Goal: Task Accomplishment & Management: Manage account settings

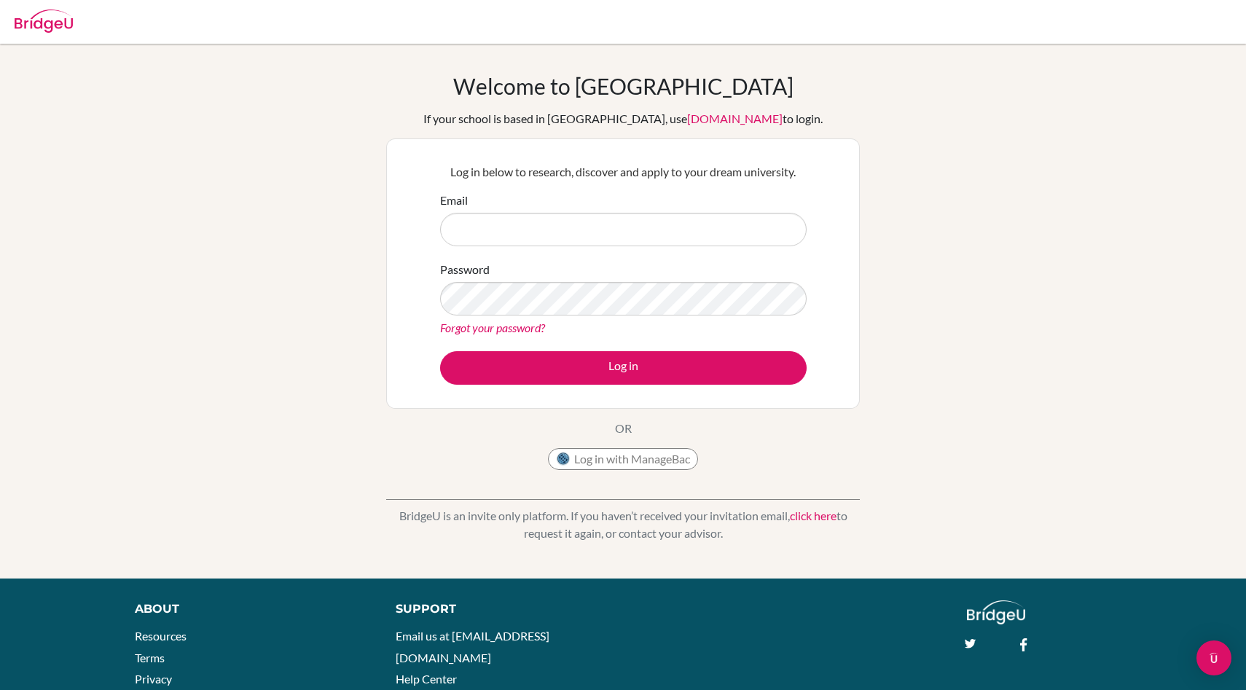
type input "sophia.briard@lcis.bs"
click at [440, 351] on button "Log in" at bounding box center [623, 368] width 367 height 34
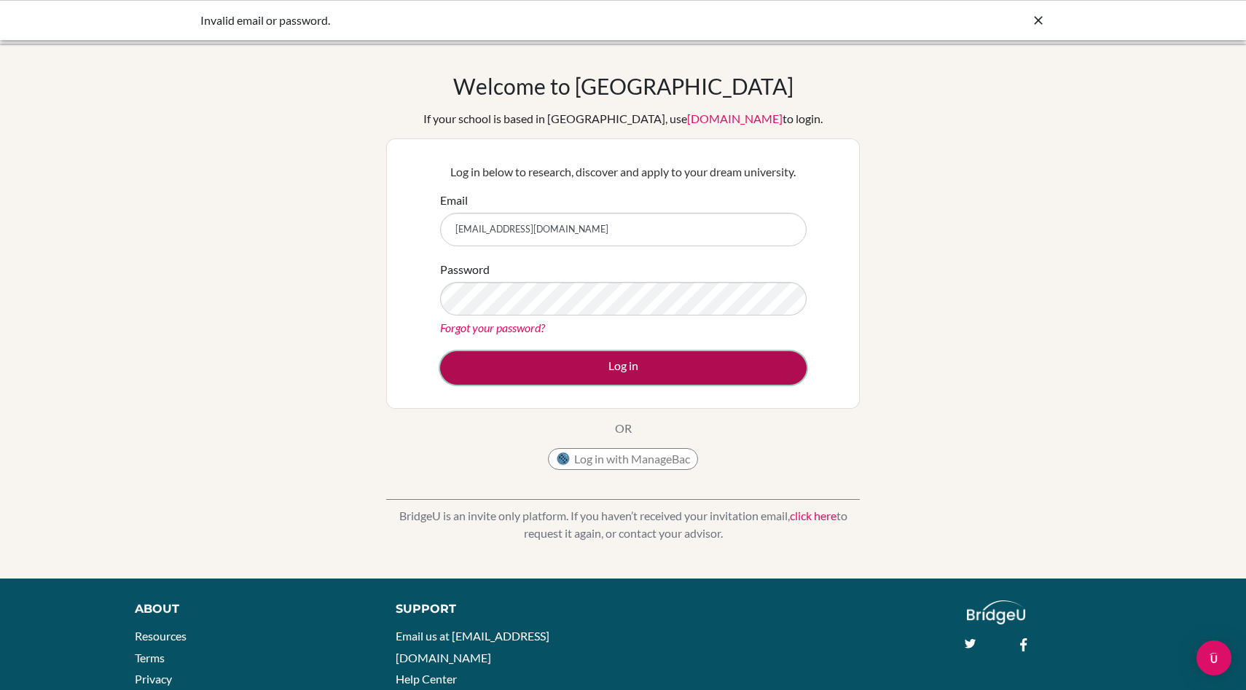
click at [553, 363] on button "Log in" at bounding box center [623, 368] width 367 height 34
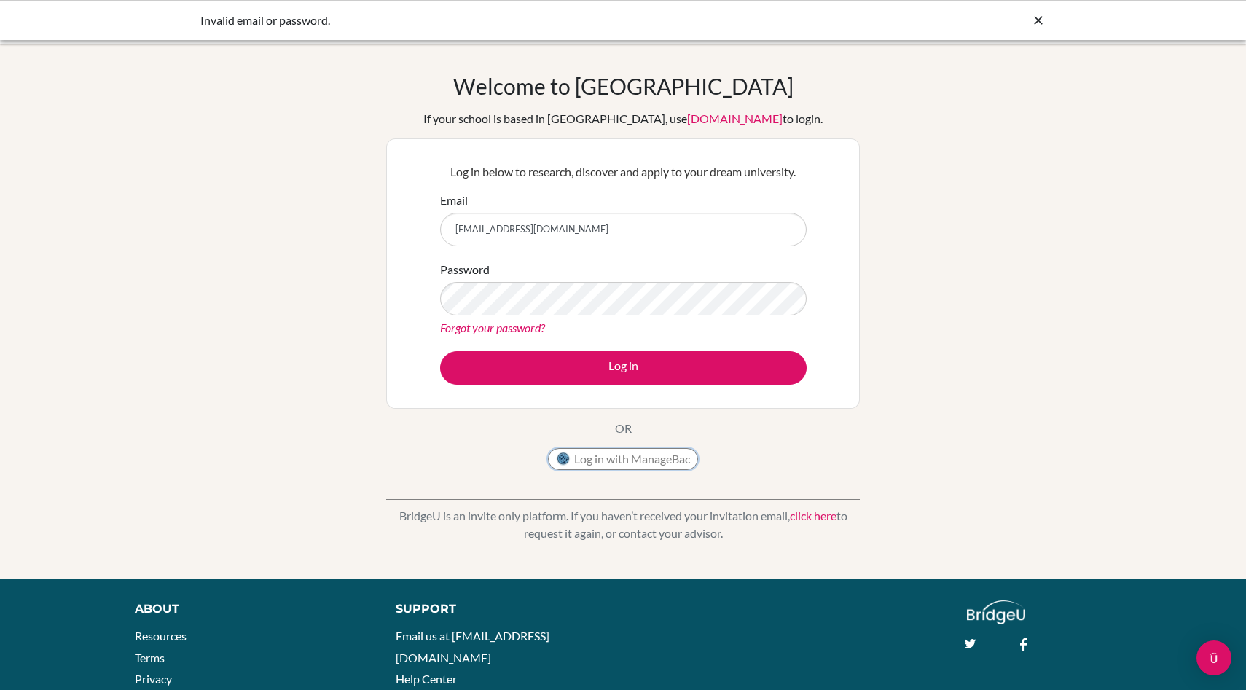
click at [607, 464] on button "Log in with ManageBac" at bounding box center [623, 459] width 150 height 22
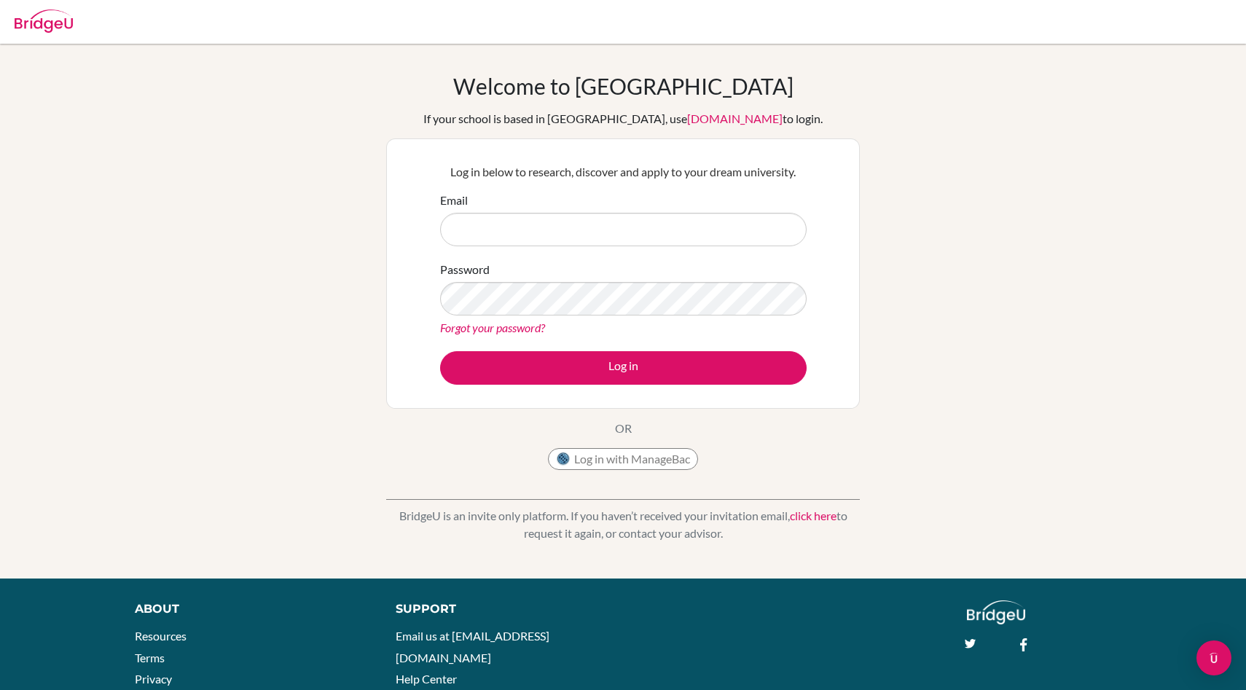
click at [500, 323] on link "Forgot your password?" at bounding box center [492, 328] width 105 height 14
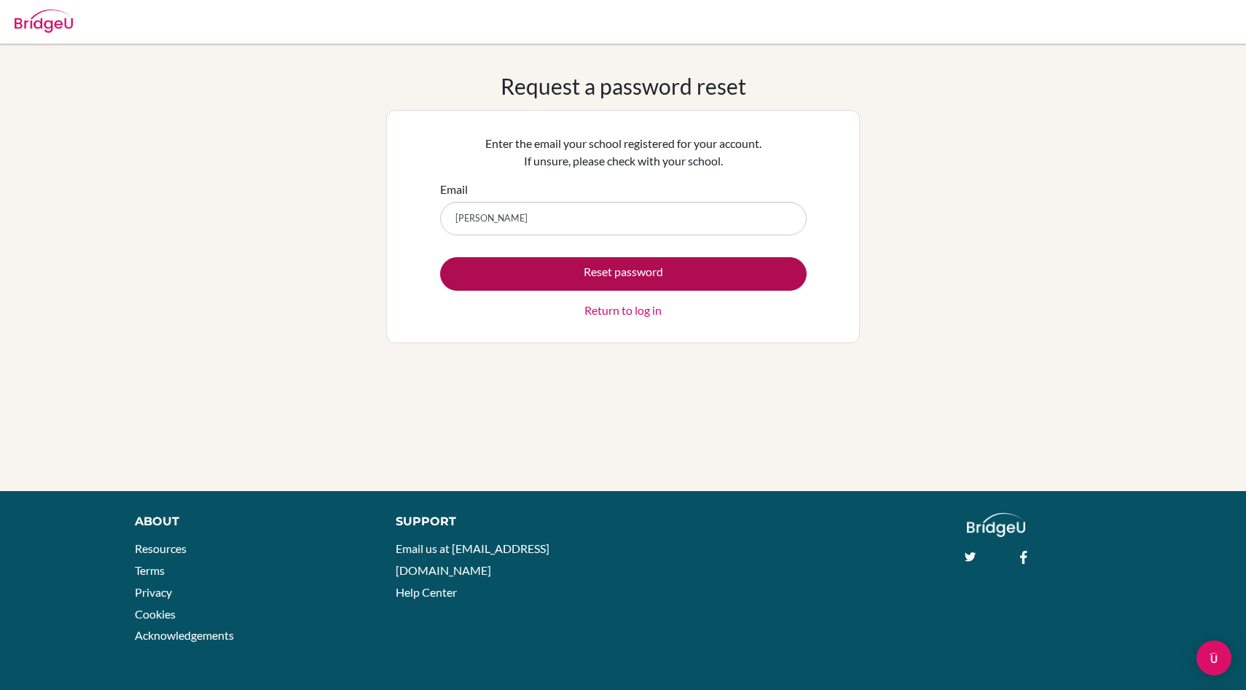
type input "sophia.briard@lcis.bs"
click at [644, 280] on button "Reset password" at bounding box center [623, 274] width 367 height 34
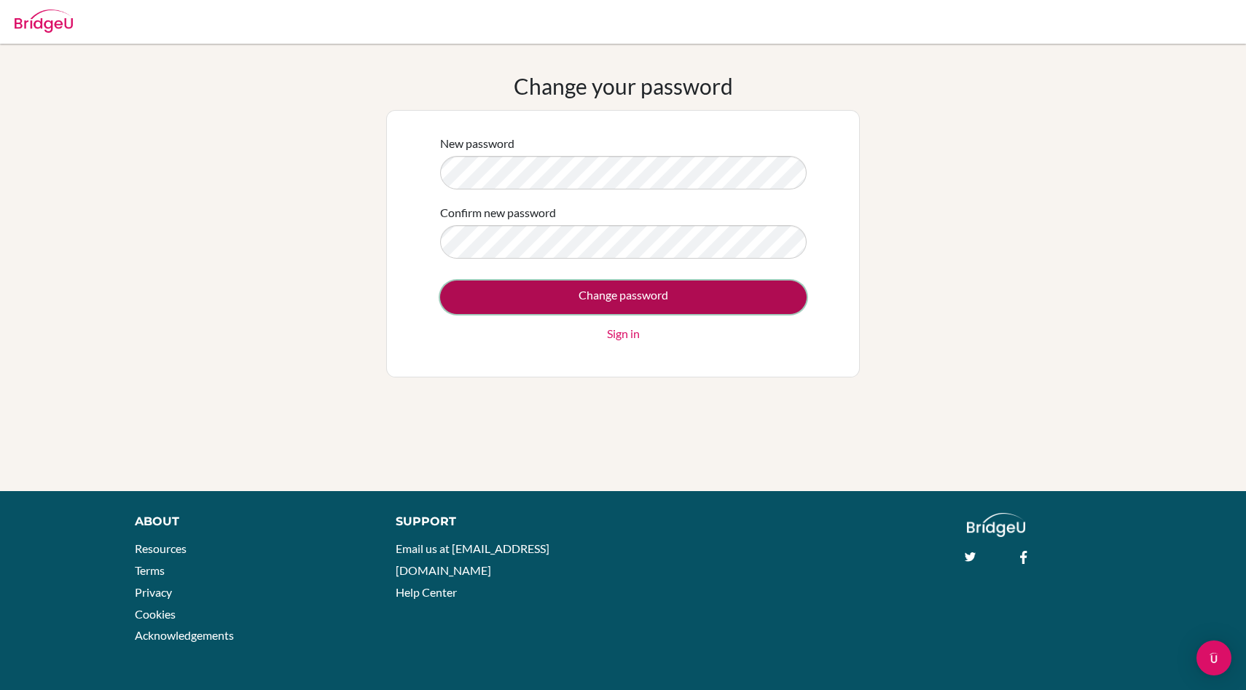
click at [773, 300] on input "Change password" at bounding box center [623, 298] width 367 height 34
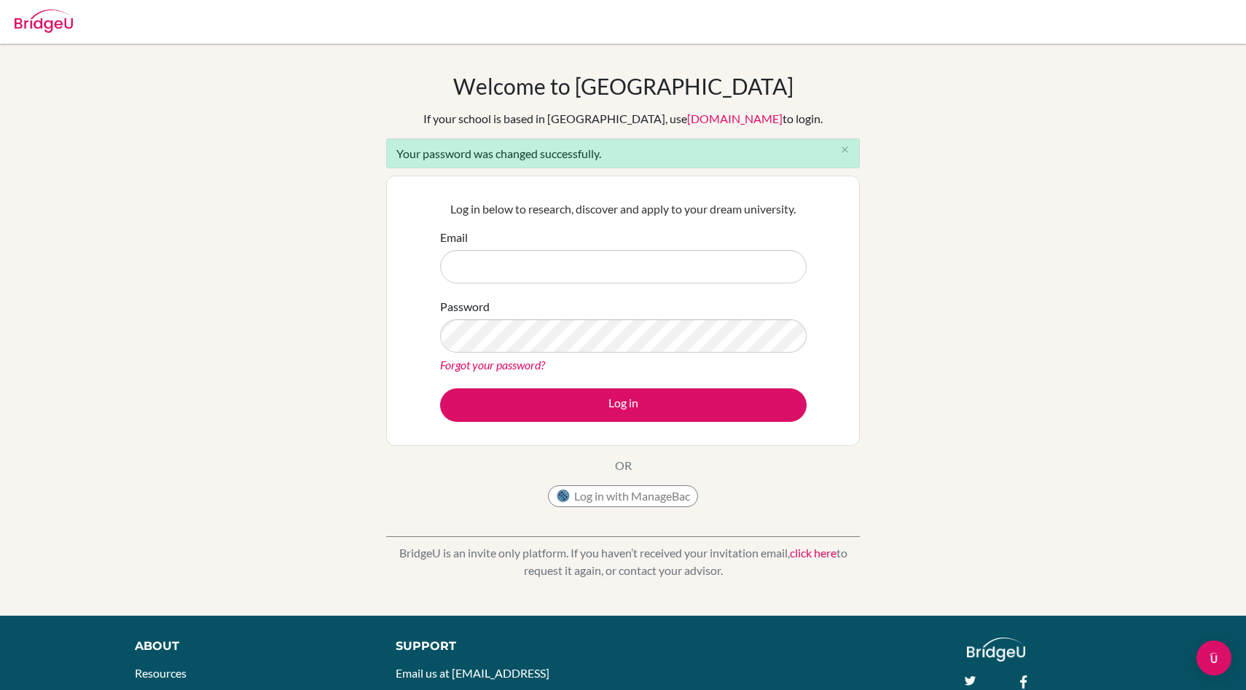
click at [604, 318] on div "Password Forgot your password?" at bounding box center [623, 336] width 367 height 76
click at [579, 265] on input "Email" at bounding box center [623, 267] width 367 height 34
type input "[EMAIL_ADDRESS][DOMAIN_NAME]"
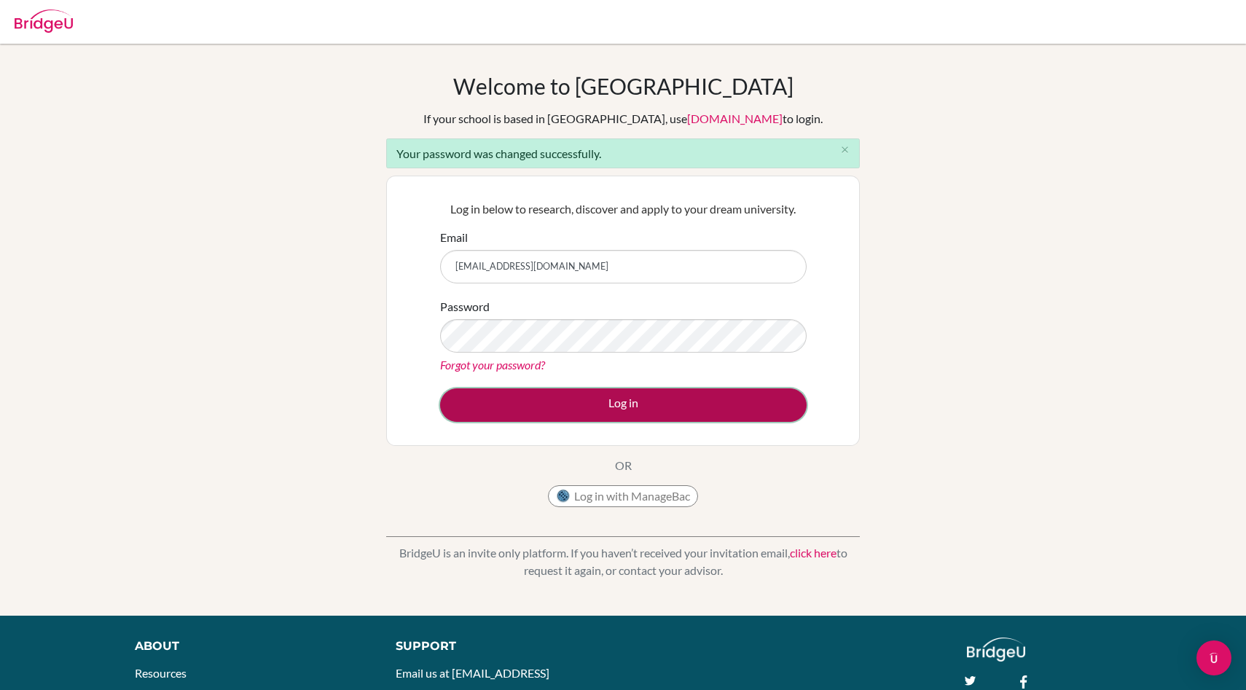
click at [588, 408] on button "Log in" at bounding box center [623, 406] width 367 height 34
